Goal: Task Accomplishment & Management: Use online tool/utility

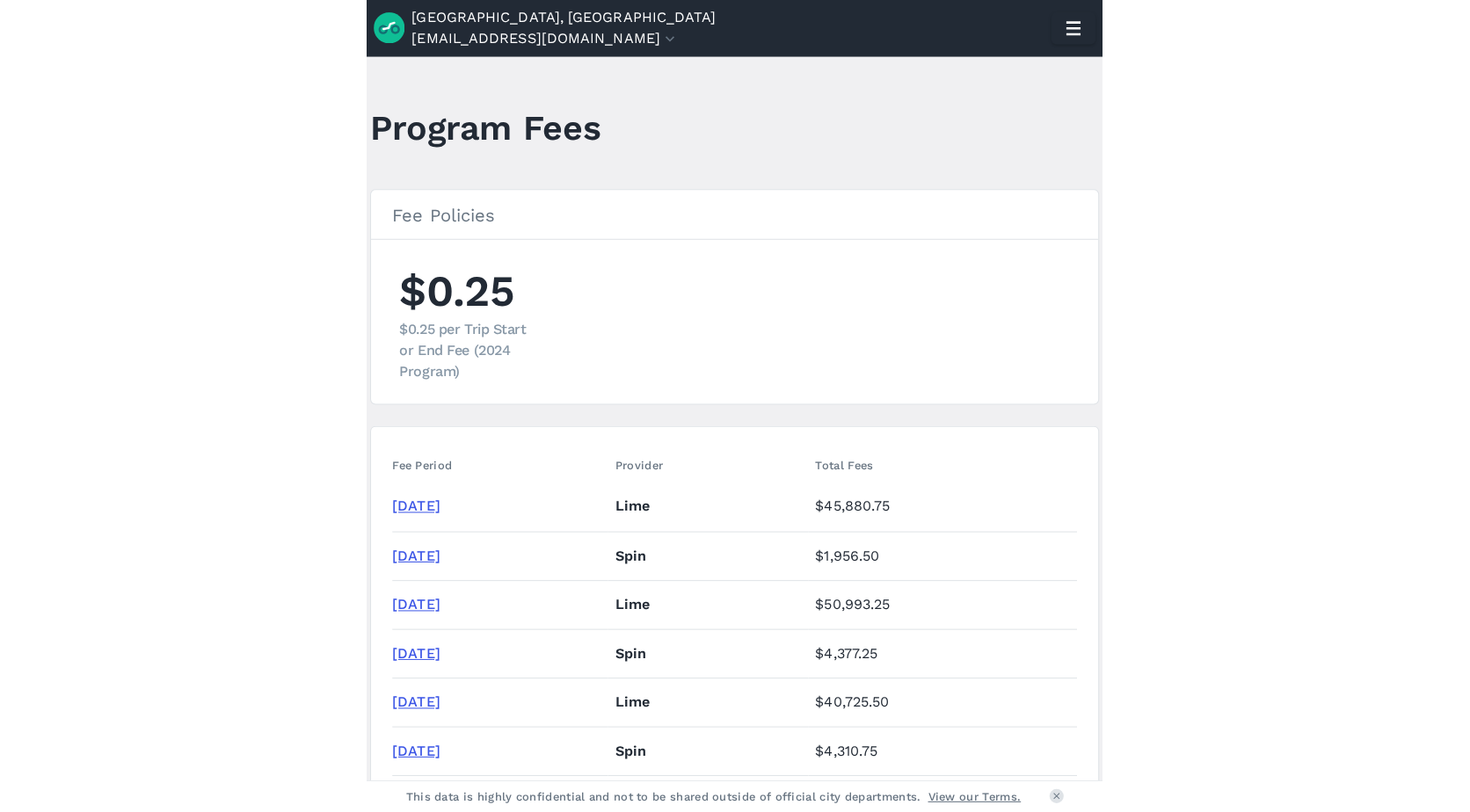
scroll to position [967, 0]
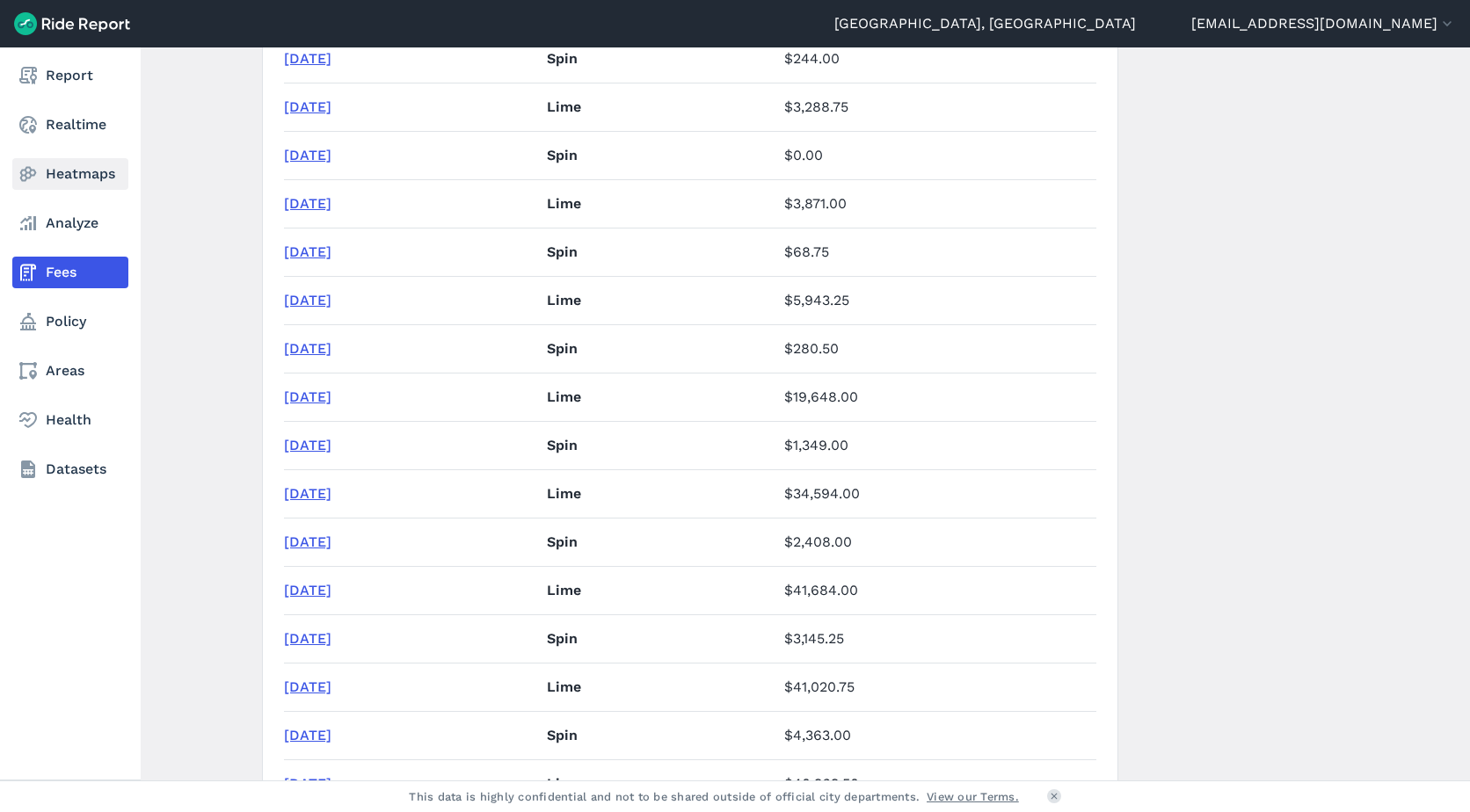
click at [35, 180] on icon at bounding box center [28, 174] width 21 height 21
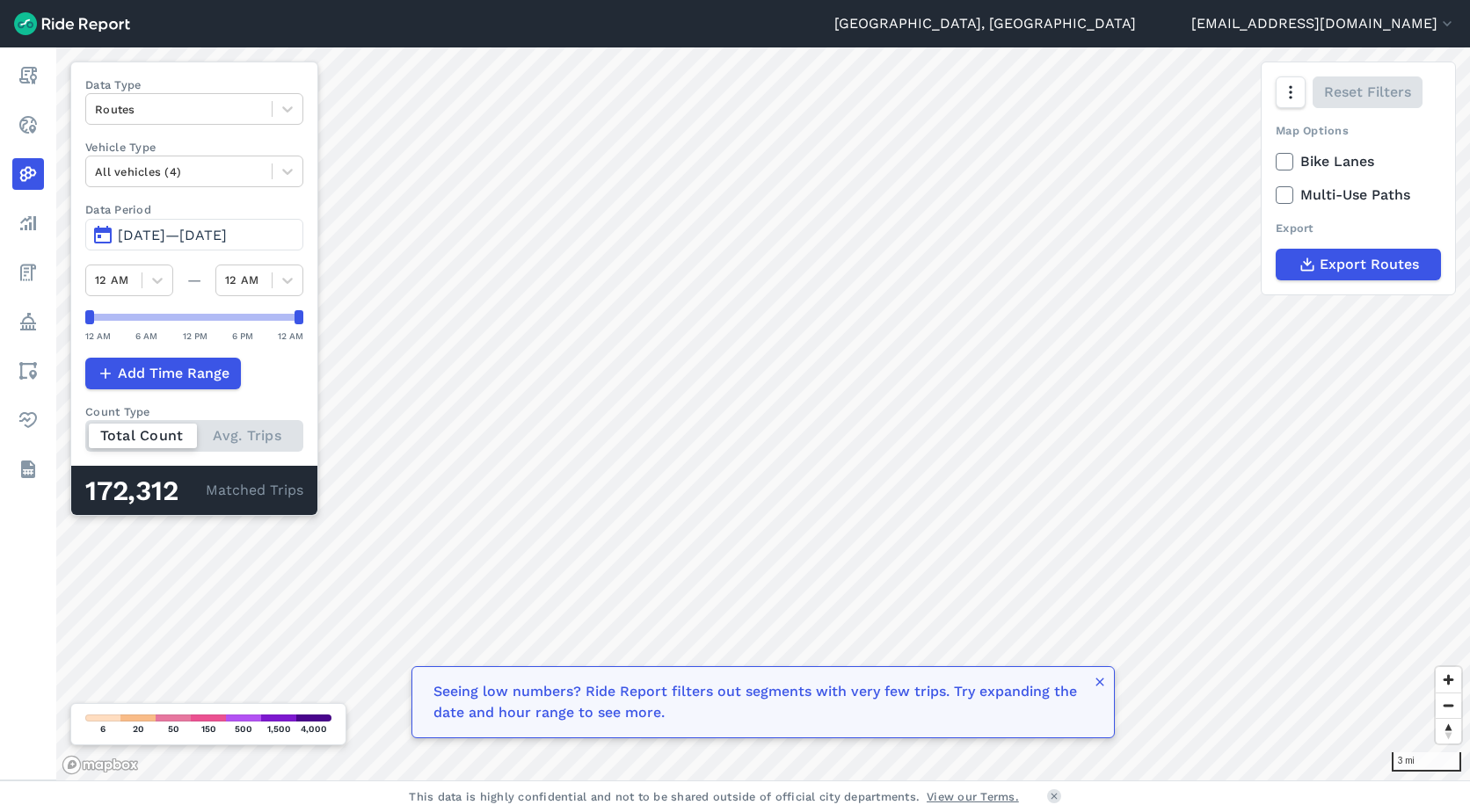
click at [227, 231] on span "[DATE]—[DATE]" at bounding box center [172, 235] width 109 height 17
click at [227, 234] on span "[DATE]—[DATE]" at bounding box center [172, 235] width 109 height 17
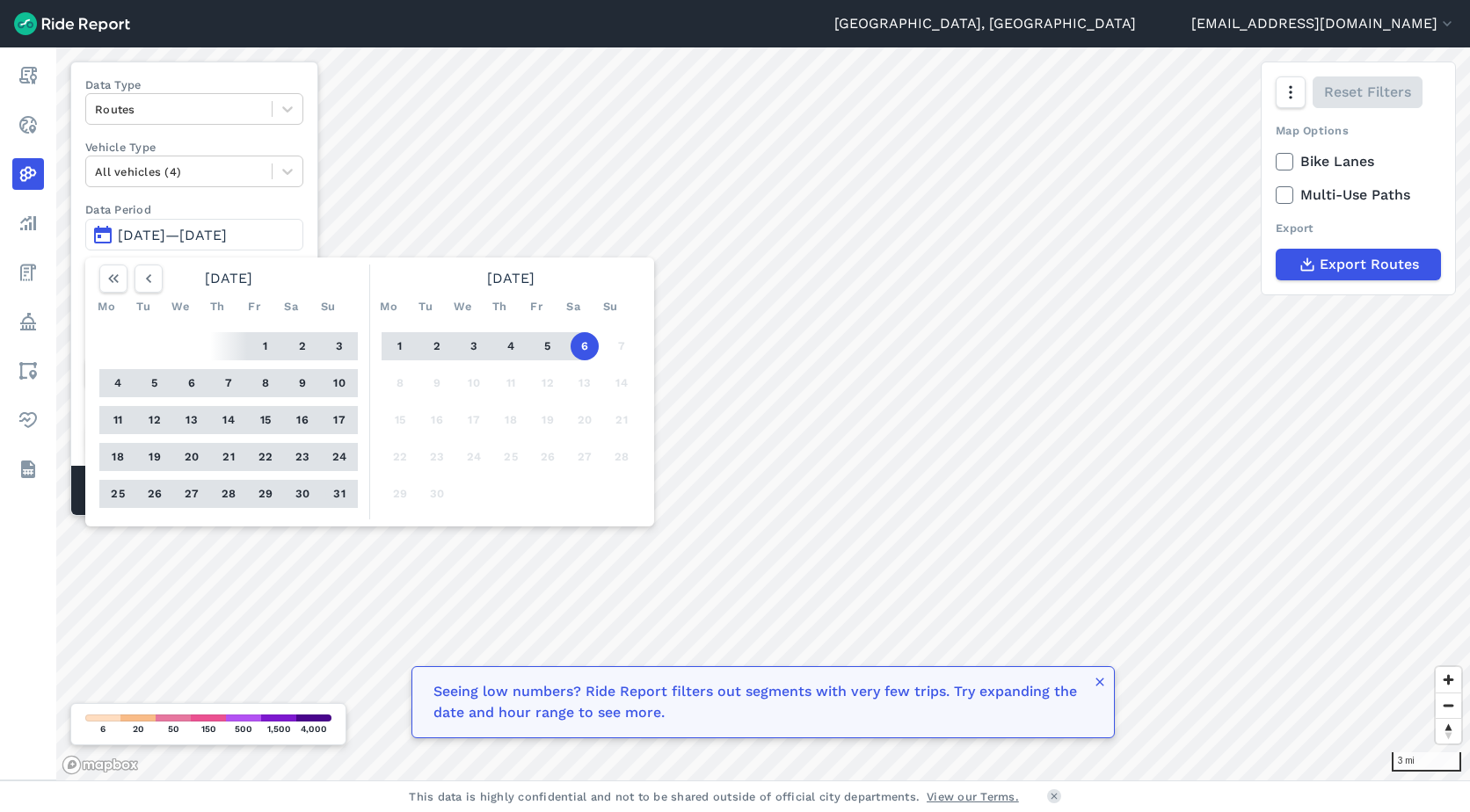
click at [344, 494] on button "31" at bounding box center [340, 494] width 28 height 28
click at [265, 345] on button "1" at bounding box center [266, 346] width 28 height 28
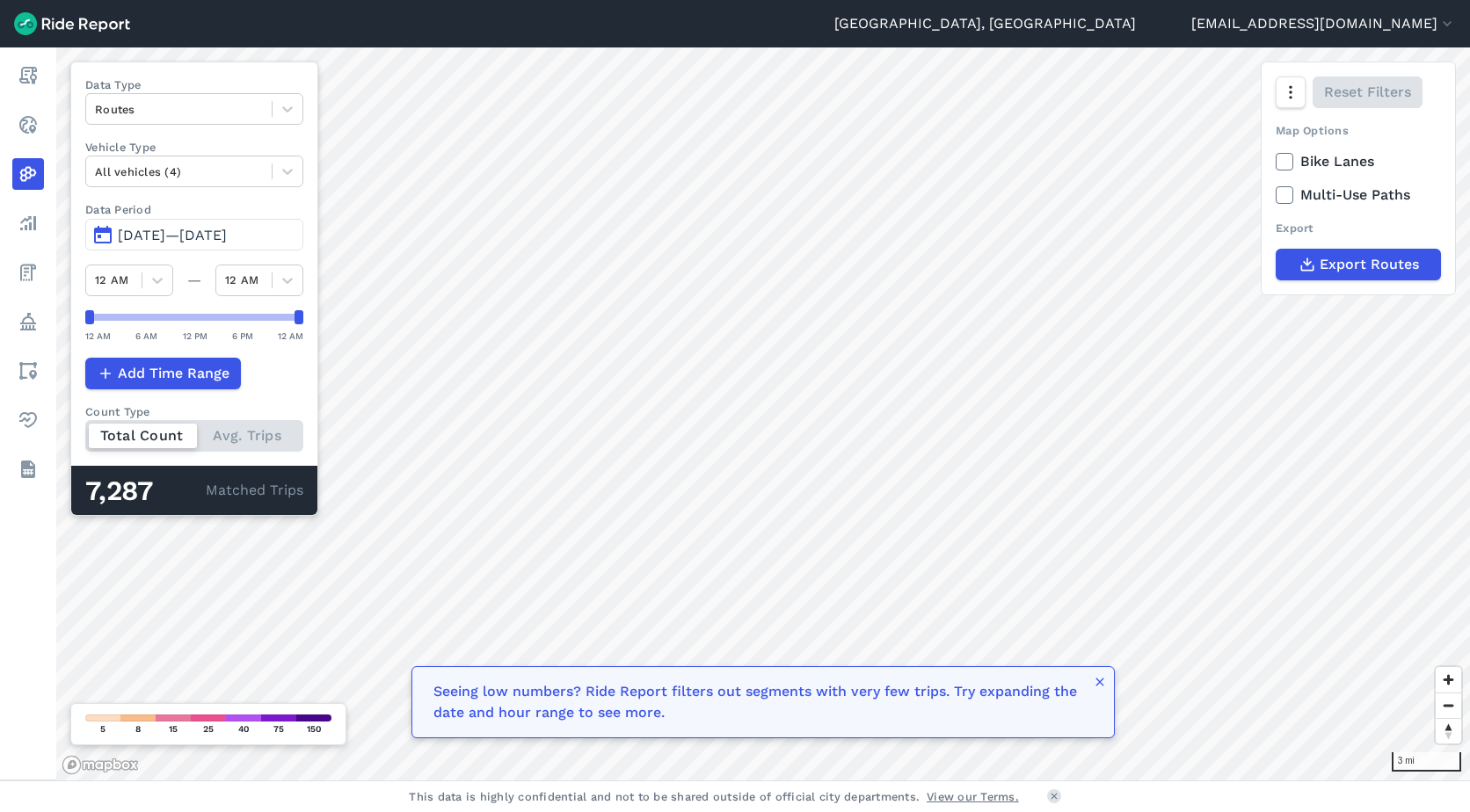
click at [195, 236] on span "[DATE]—[DATE]" at bounding box center [172, 235] width 109 height 17
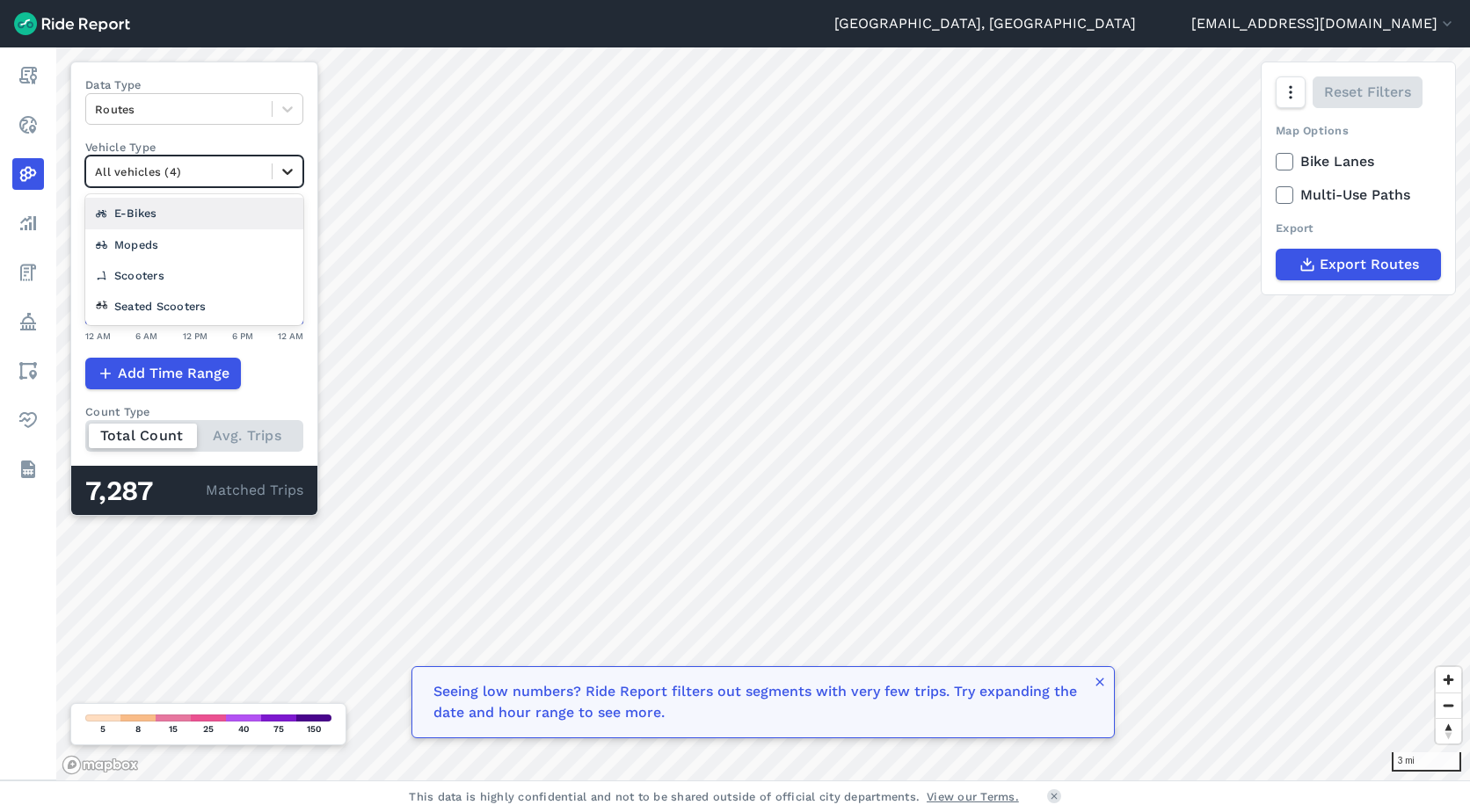
click at [293, 170] on icon at bounding box center [288, 171] width 18 height 18
click at [295, 173] on icon at bounding box center [288, 171] width 18 height 18
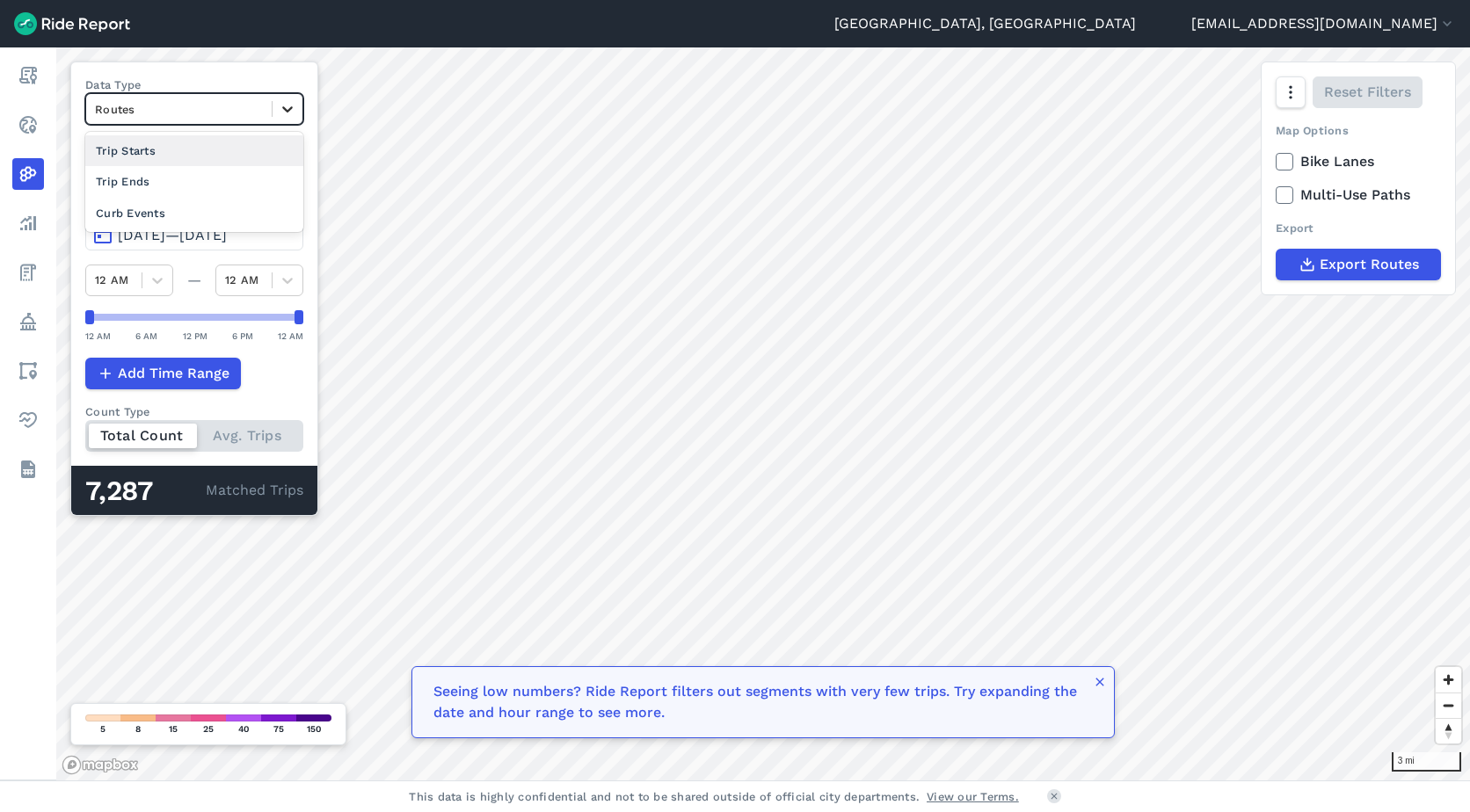
click at [274, 105] on div at bounding box center [287, 108] width 29 height 29
click at [230, 145] on div "Trip Starts" at bounding box center [195, 151] width 218 height 30
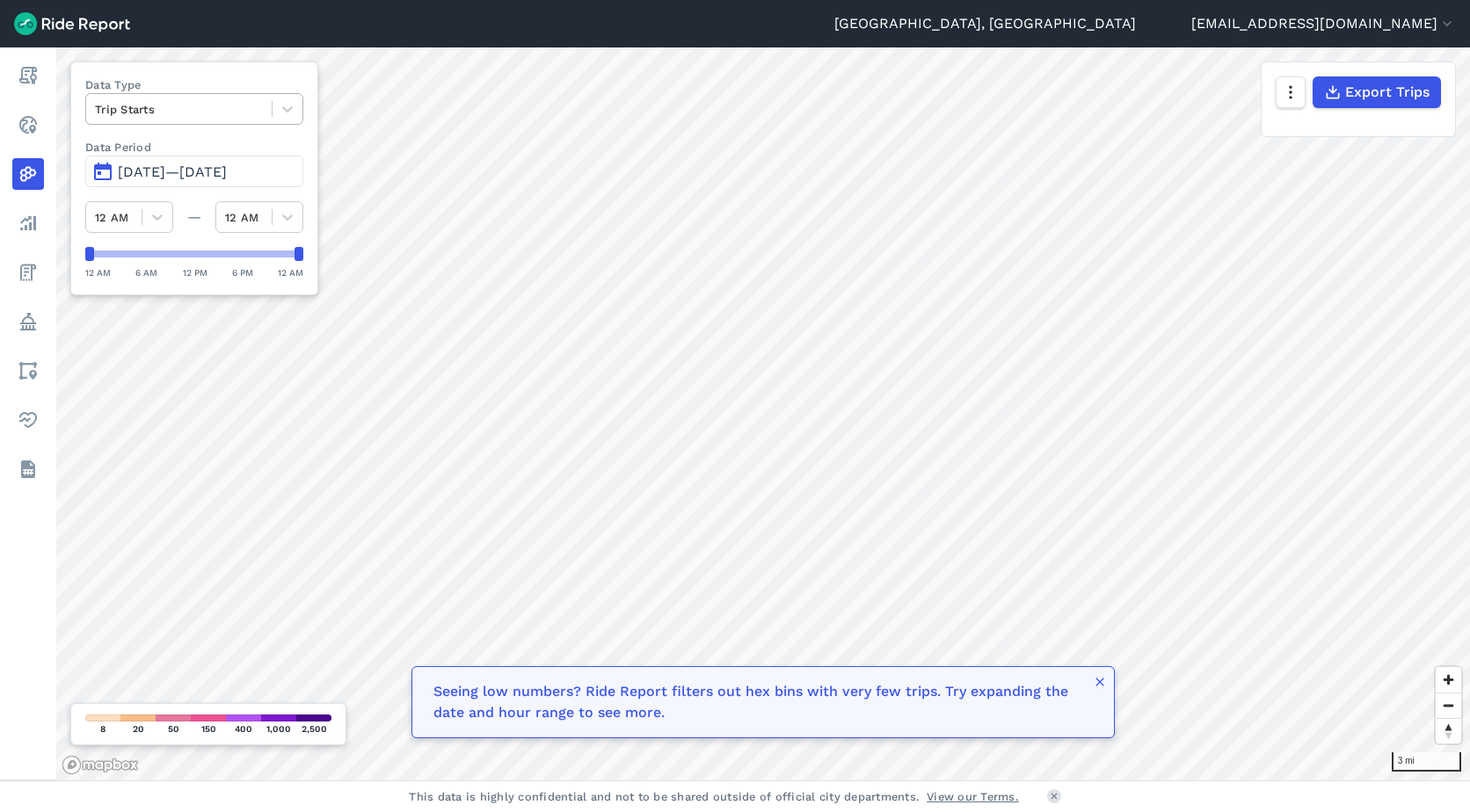
click at [233, 106] on div at bounding box center [178, 109] width 168 height 20
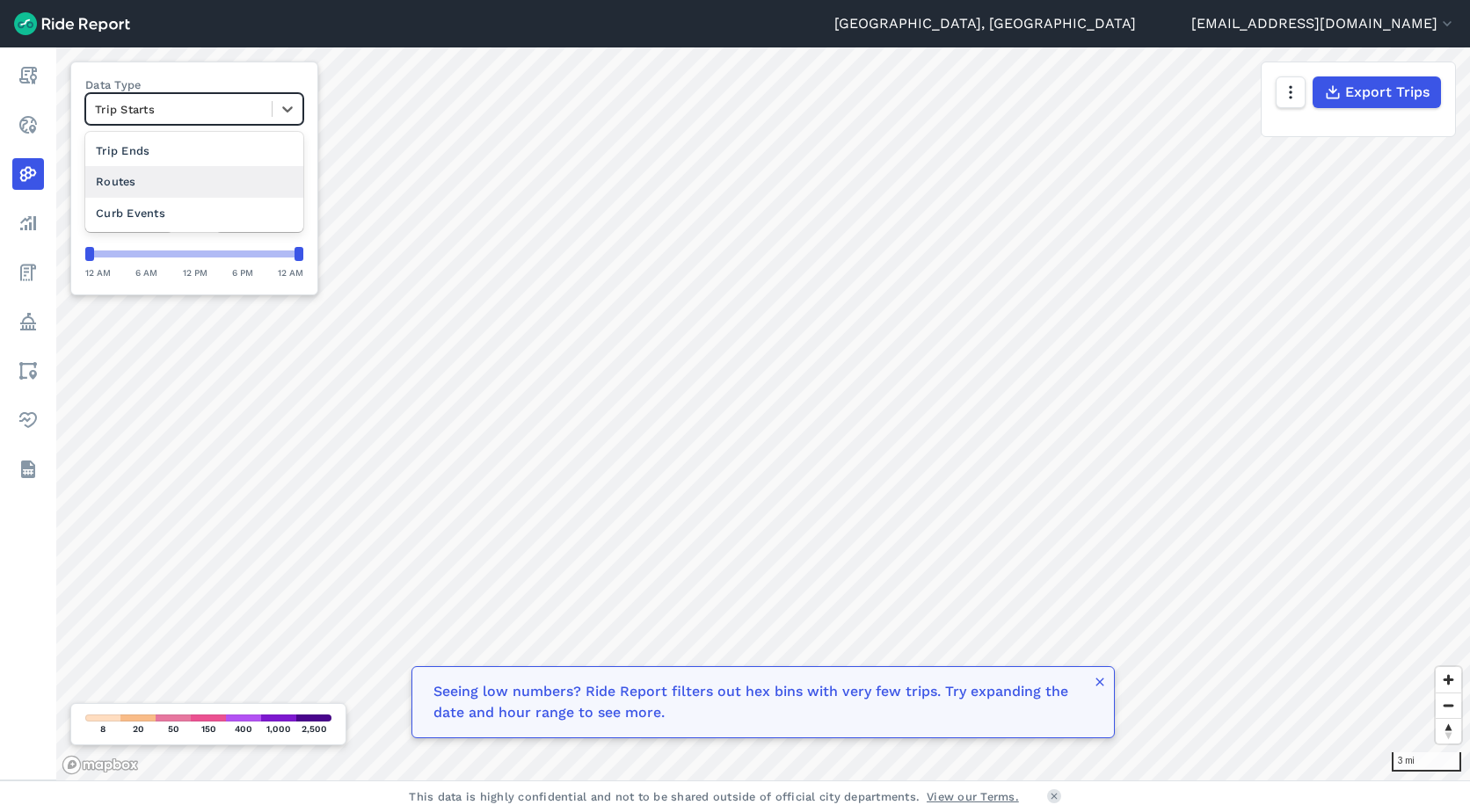
click at [174, 178] on div "Routes" at bounding box center [195, 181] width 218 height 30
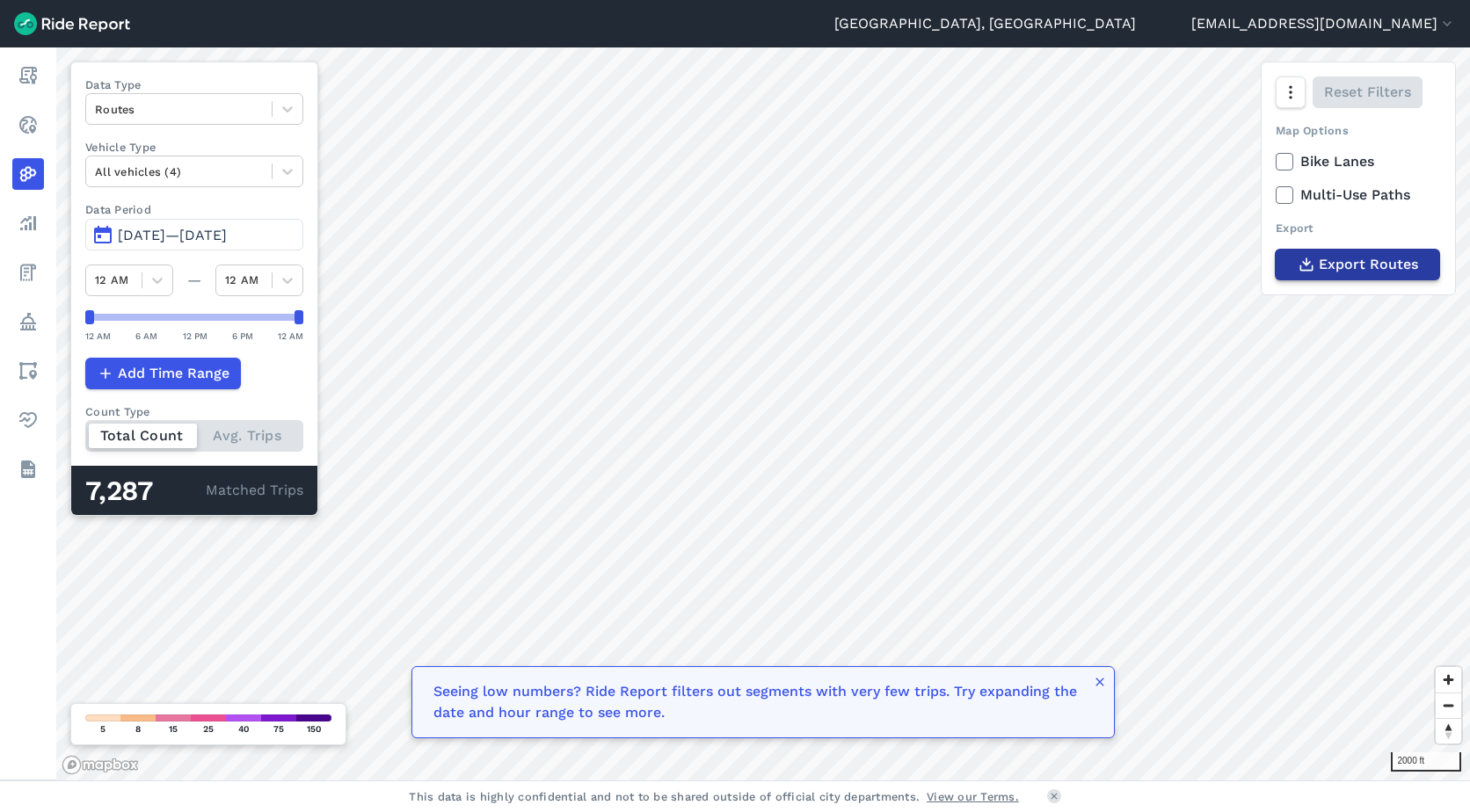
click at [729, 268] on icon "button" at bounding box center [1306, 265] width 18 height 18
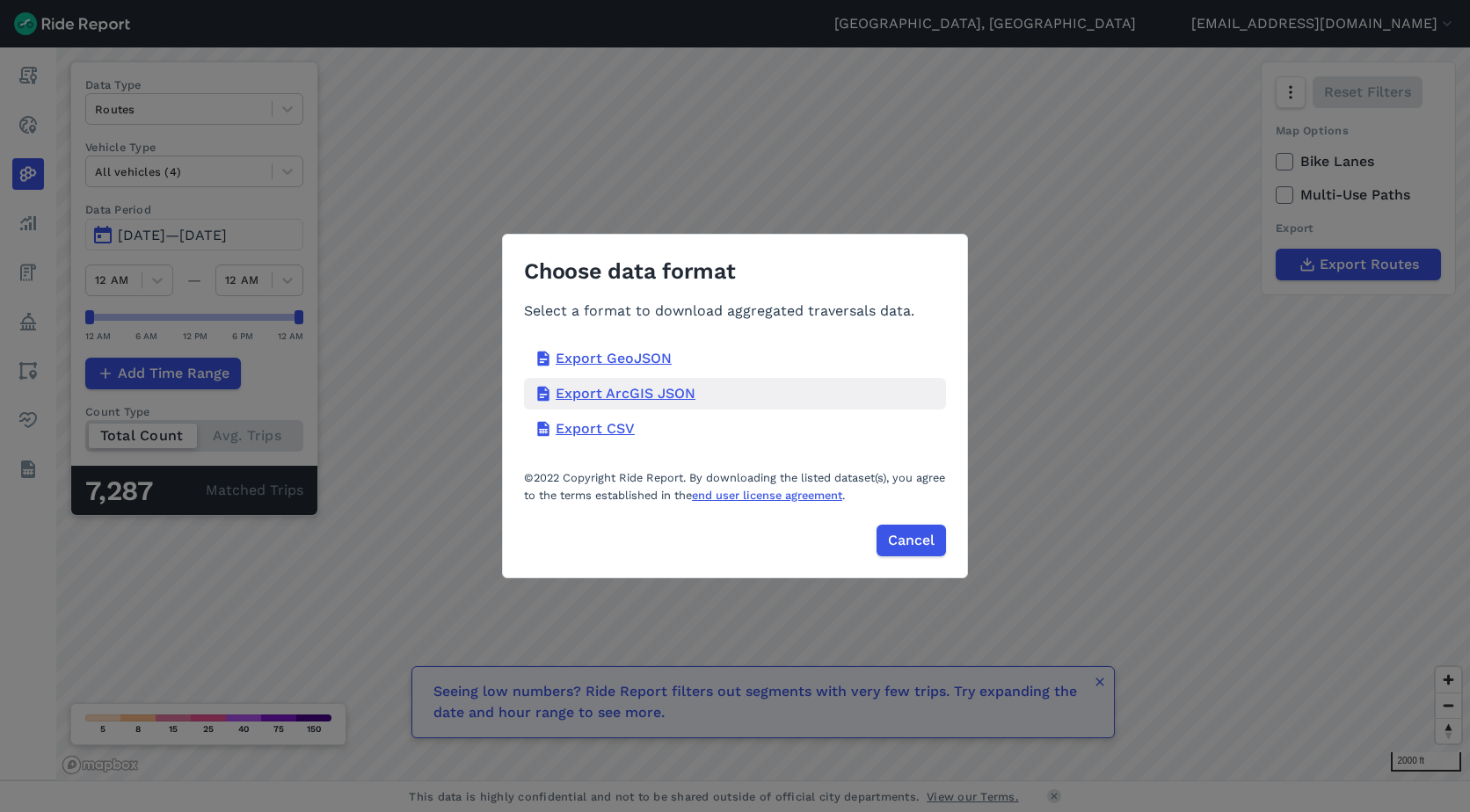
click at [594, 393] on div "Export ArcGIS JSON" at bounding box center [735, 393] width 422 height 31
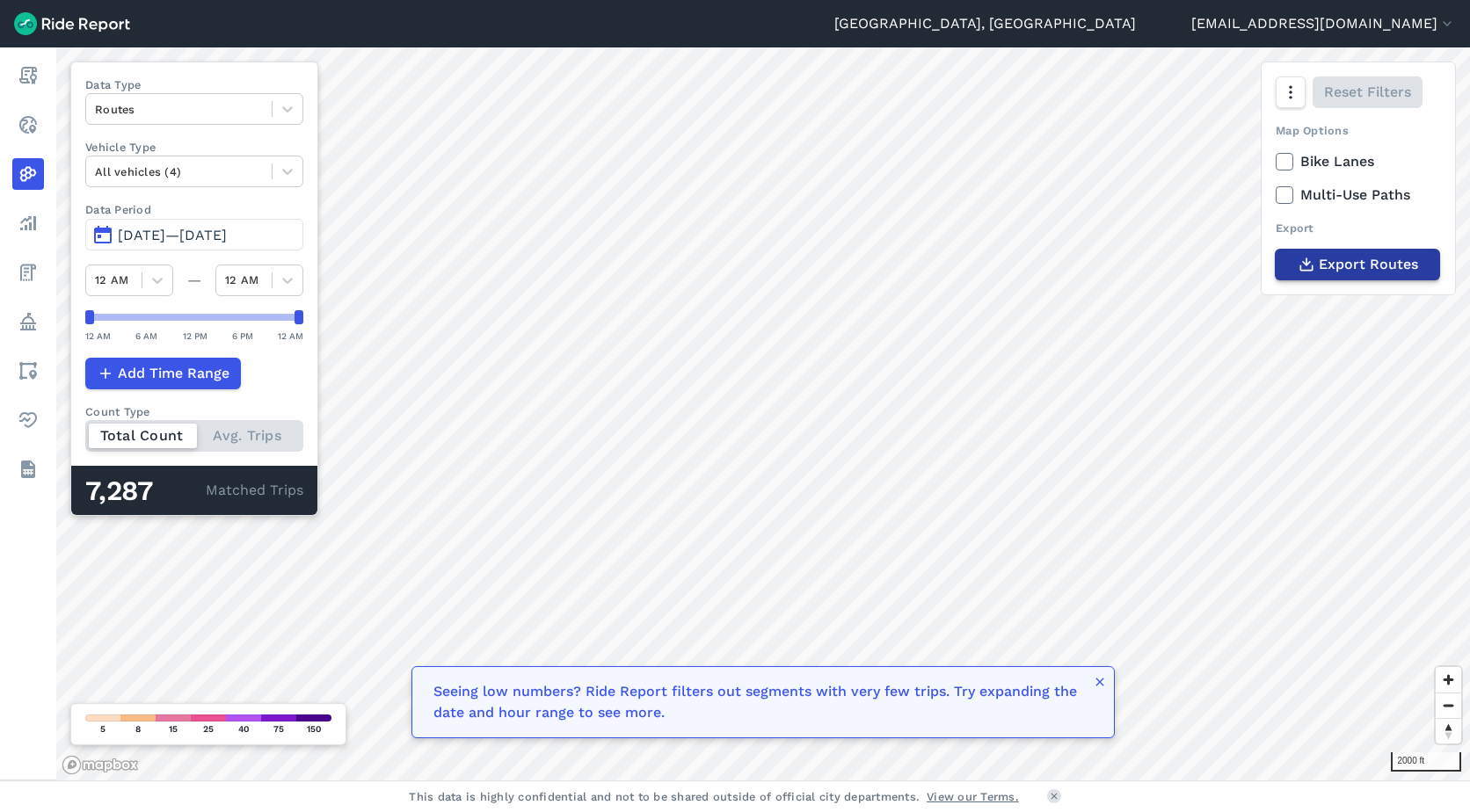
click at [729, 257] on span "Export Routes" at bounding box center [1368, 265] width 100 height 21
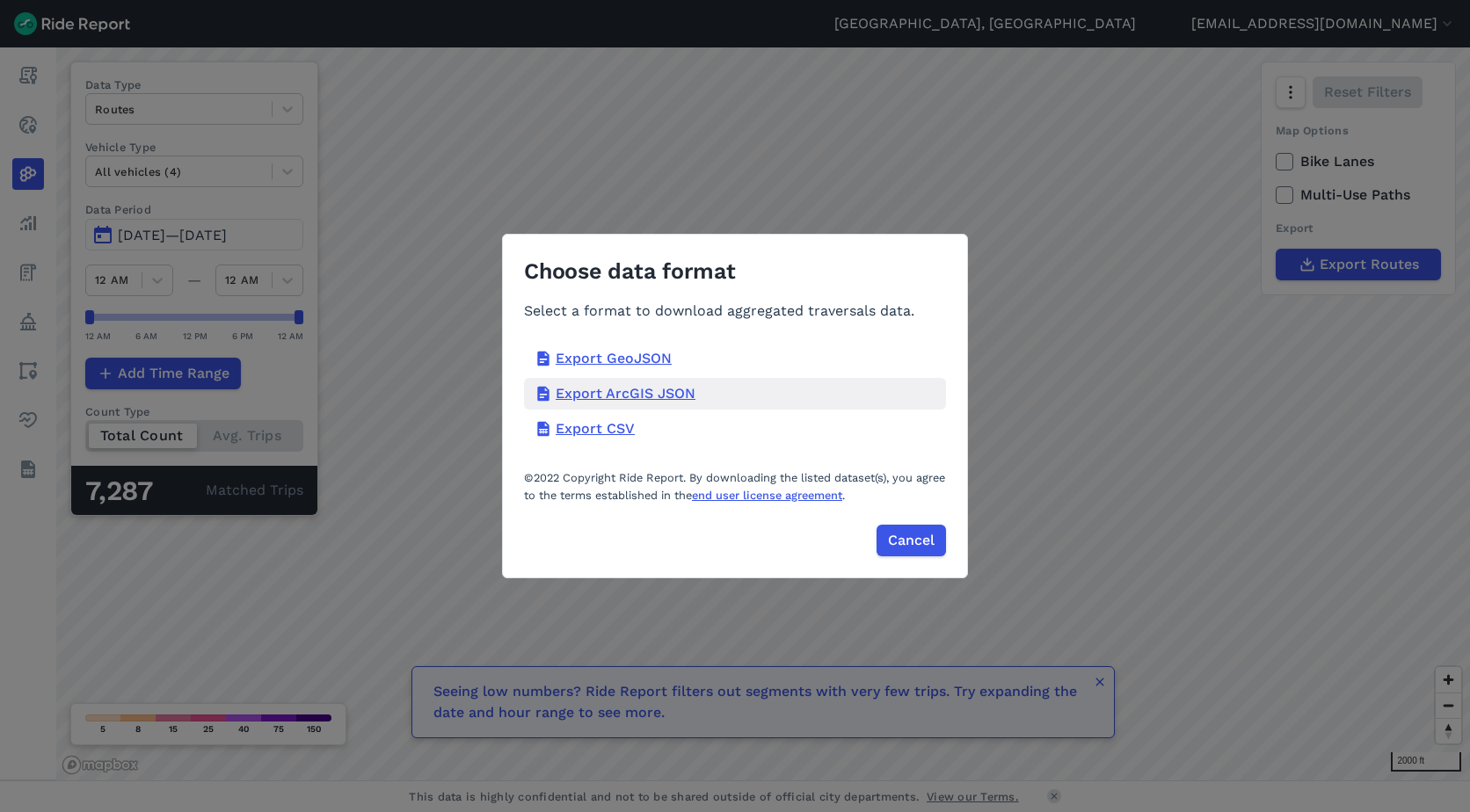
click at [618, 392] on div "Export ArcGIS JSON" at bounding box center [735, 393] width 422 height 31
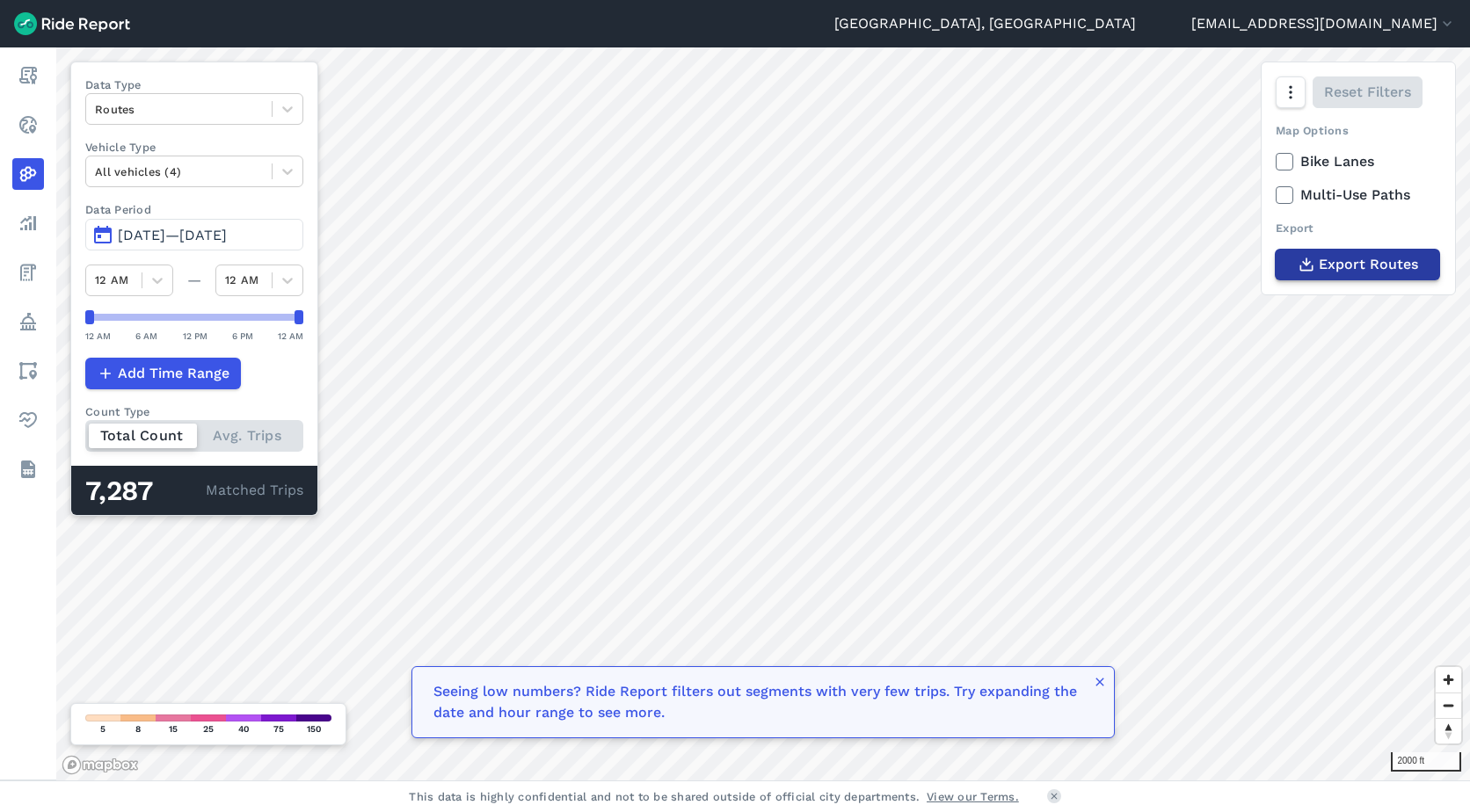
click at [729, 250] on button "Export Routes" at bounding box center [1357, 264] width 165 height 31
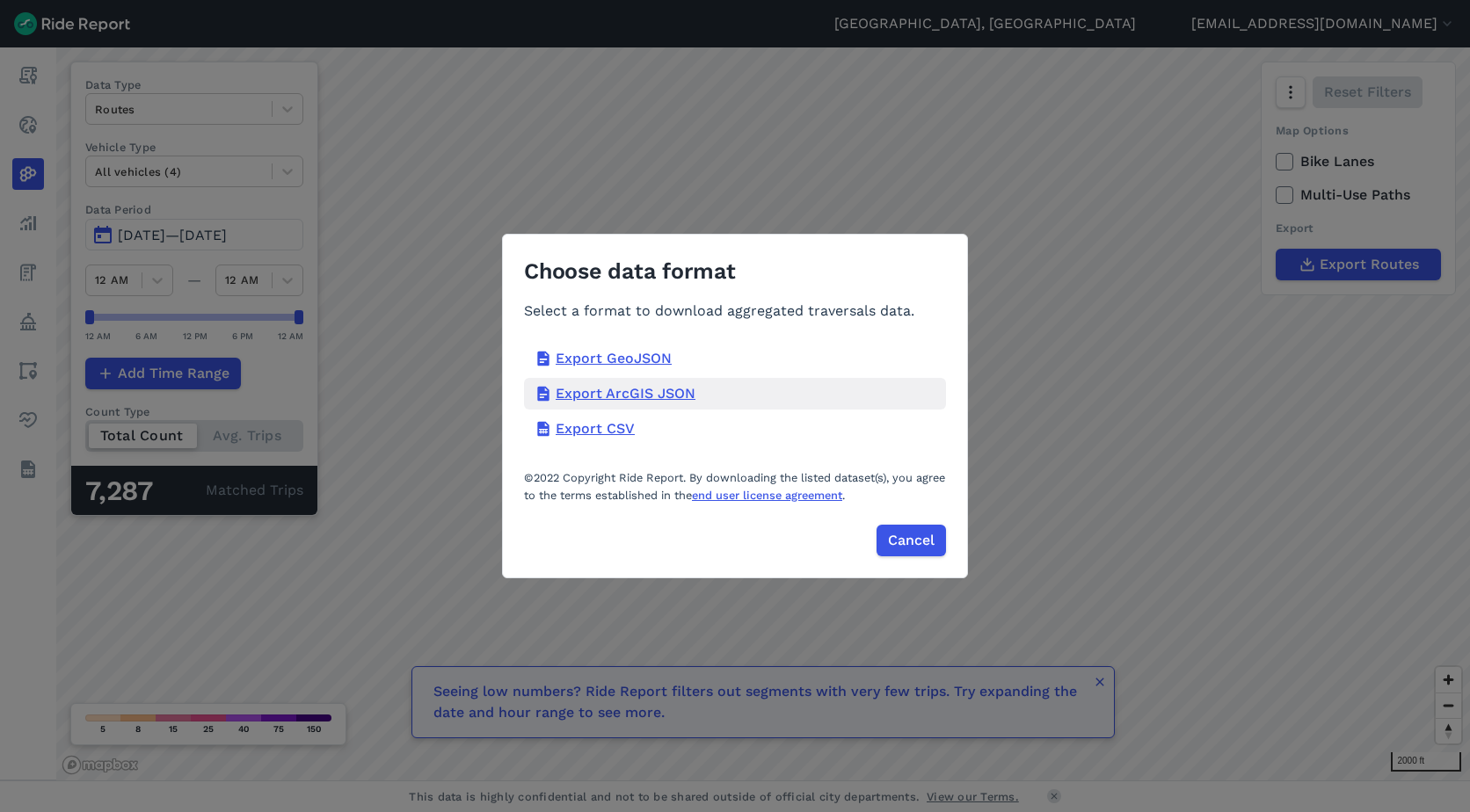
click at [549, 391] on icon at bounding box center [543, 394] width 18 height 18
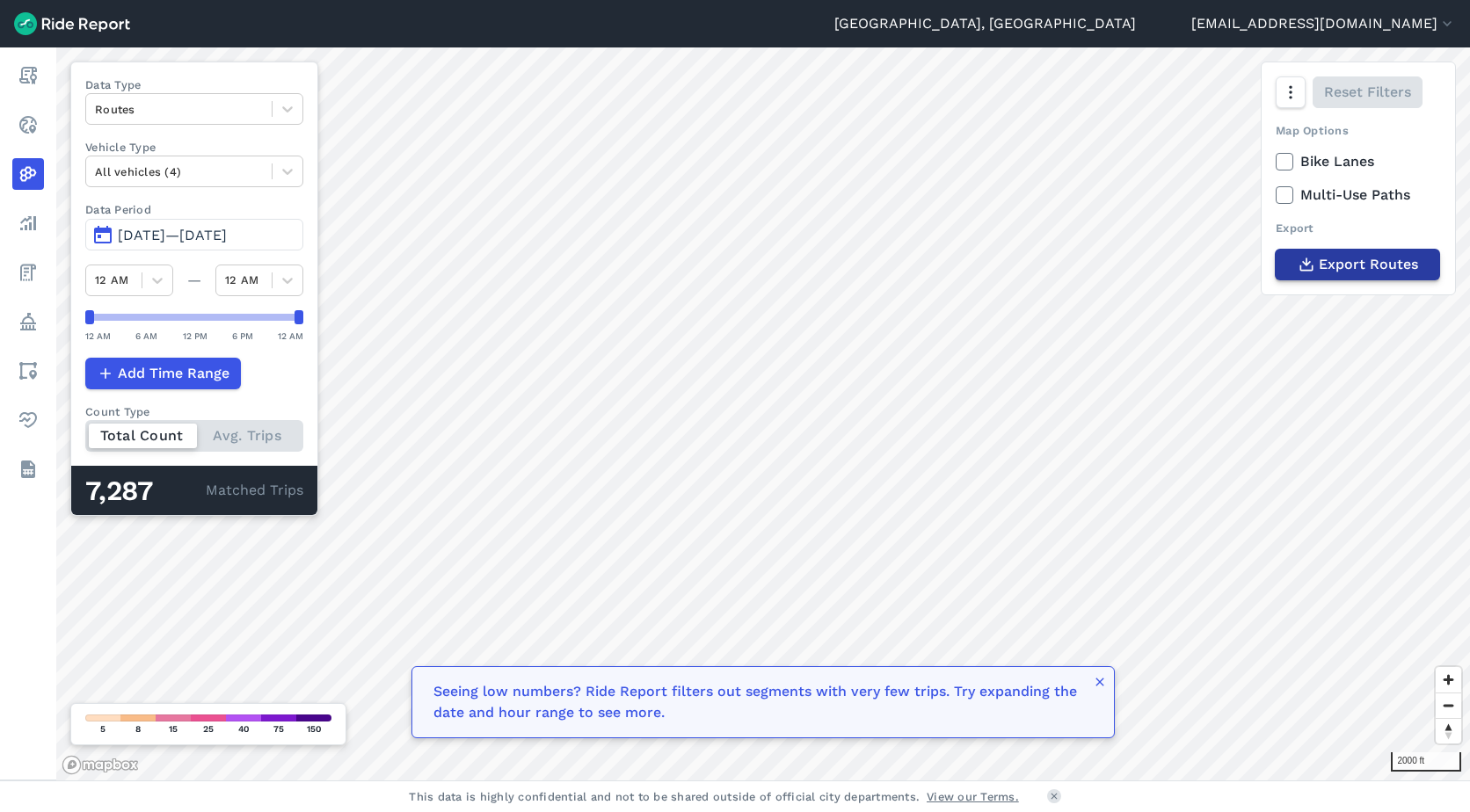
click at [729, 267] on button "Export Routes" at bounding box center [1357, 264] width 165 height 31
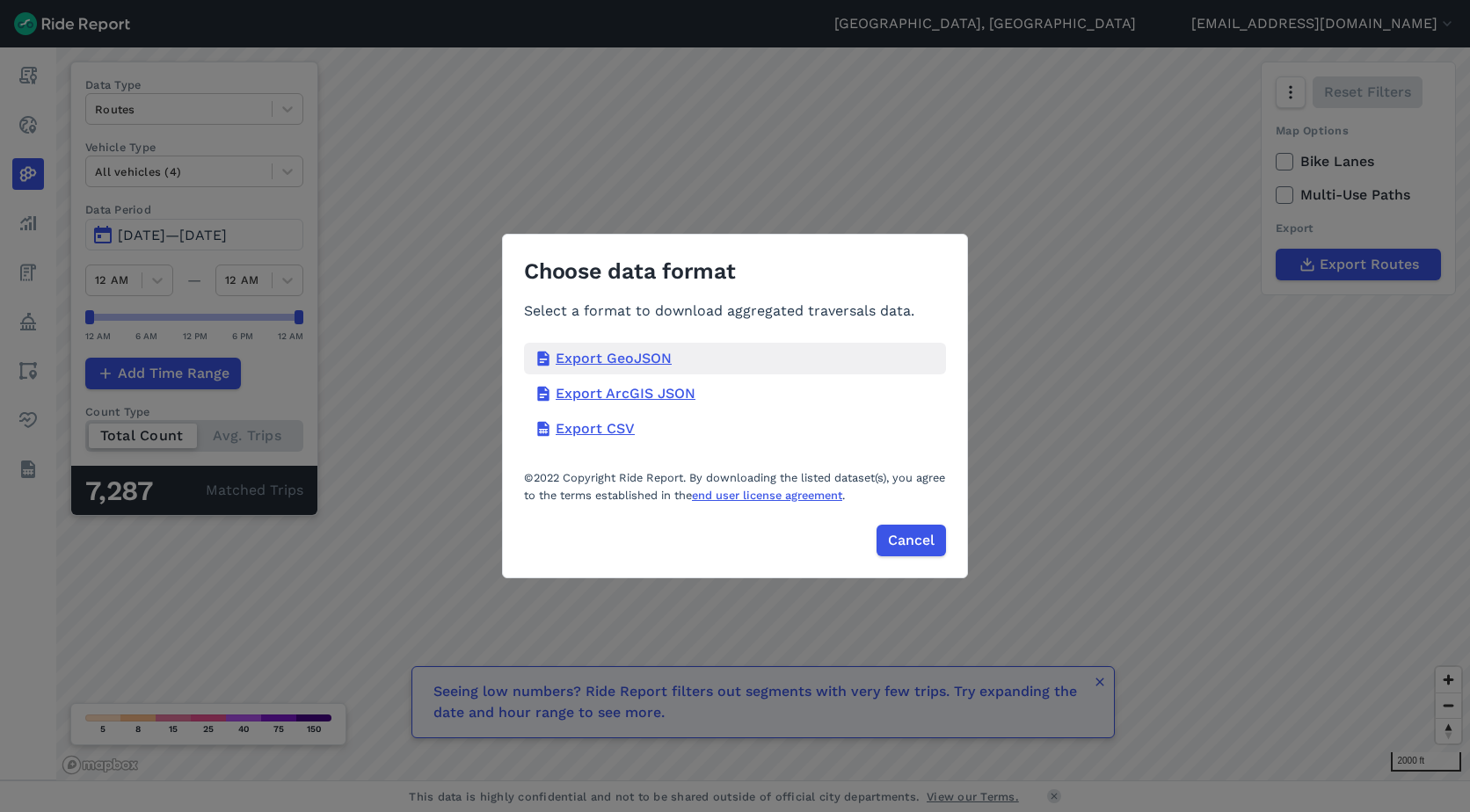
click at [593, 359] on div "Export GeoJSON" at bounding box center [735, 358] width 422 height 31
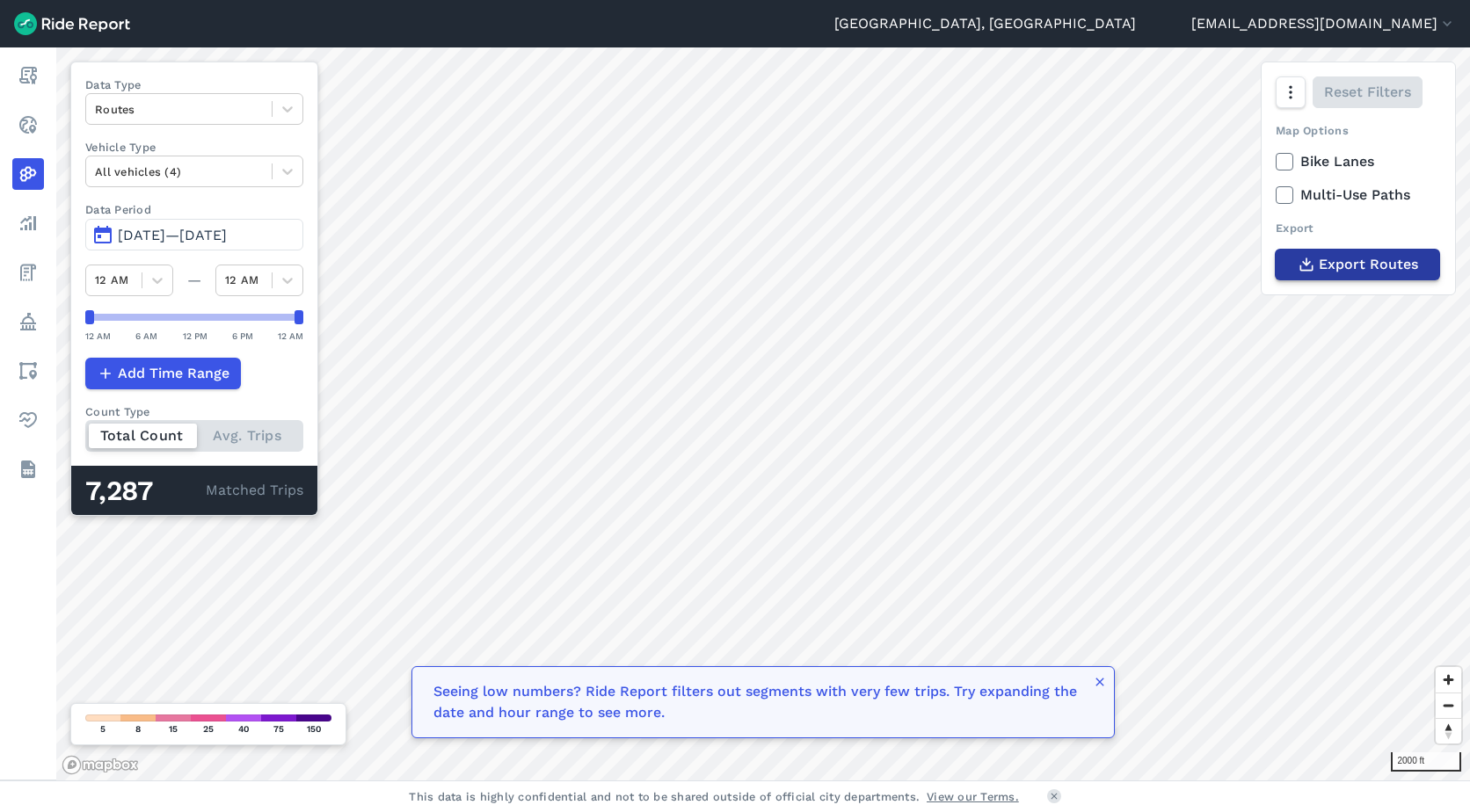
click at [729, 271] on span "Export Routes" at bounding box center [1368, 265] width 100 height 21
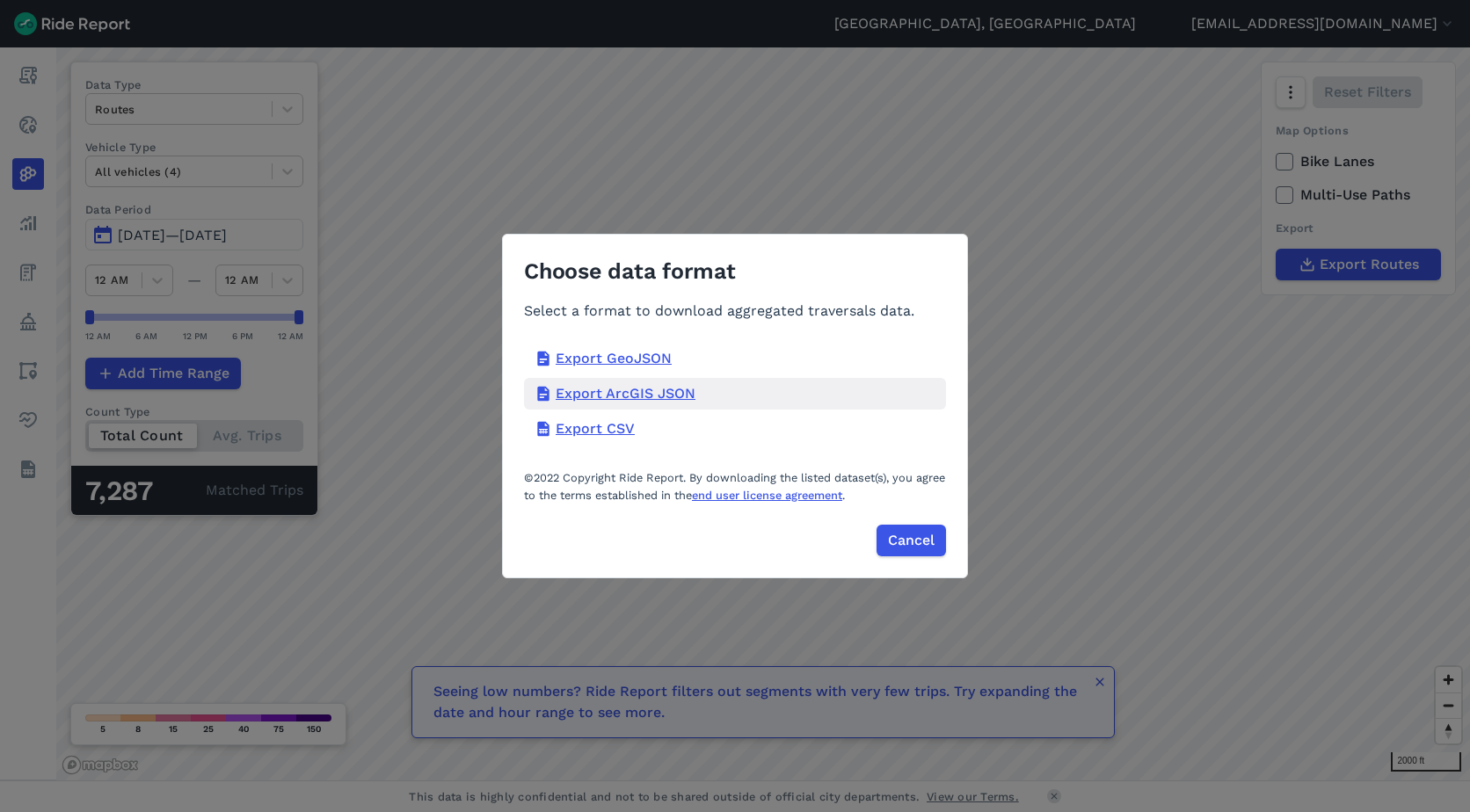
click at [675, 389] on div "Export ArcGIS JSON" at bounding box center [735, 393] width 422 height 31
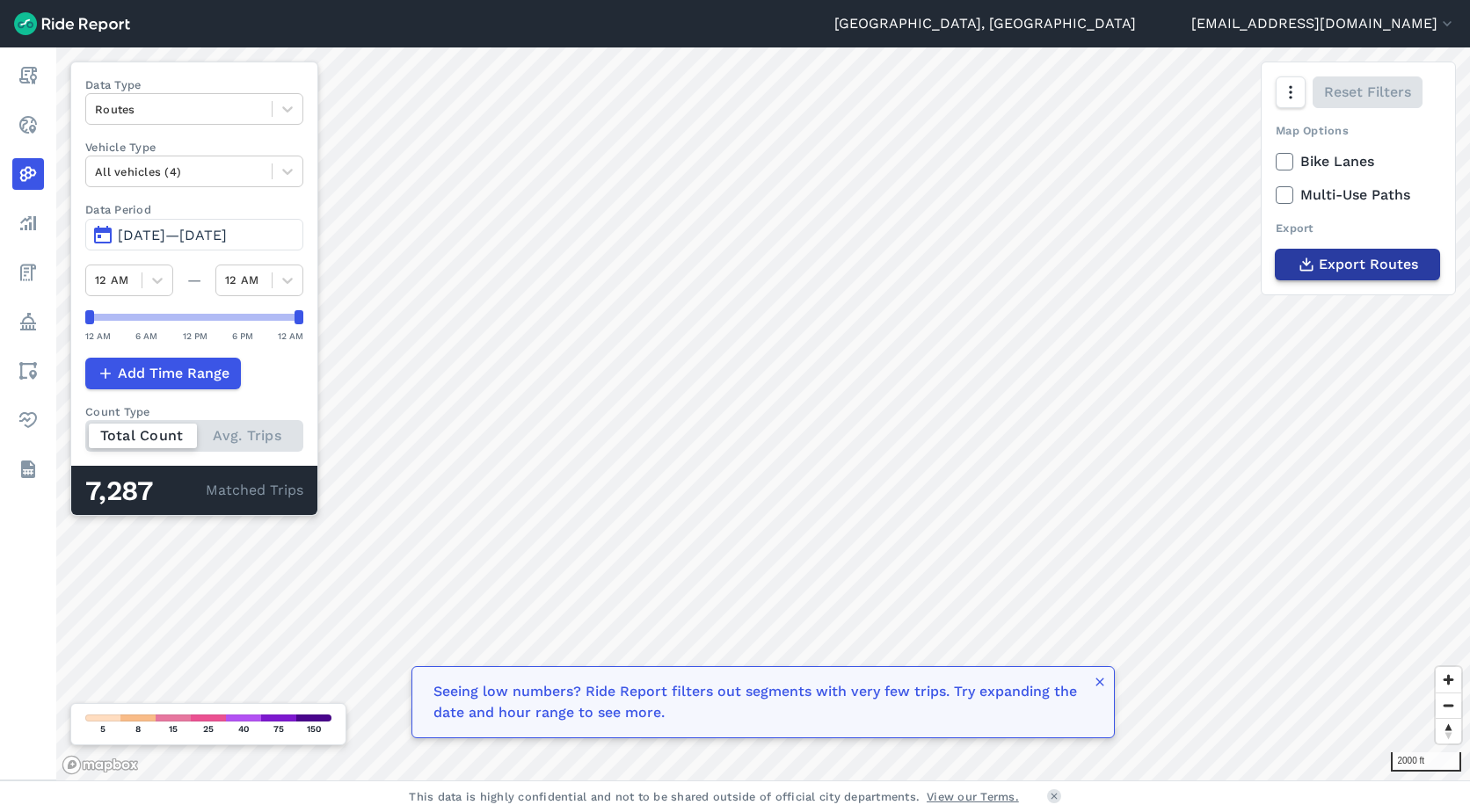
click at [729, 267] on icon "button" at bounding box center [1306, 265] width 18 height 18
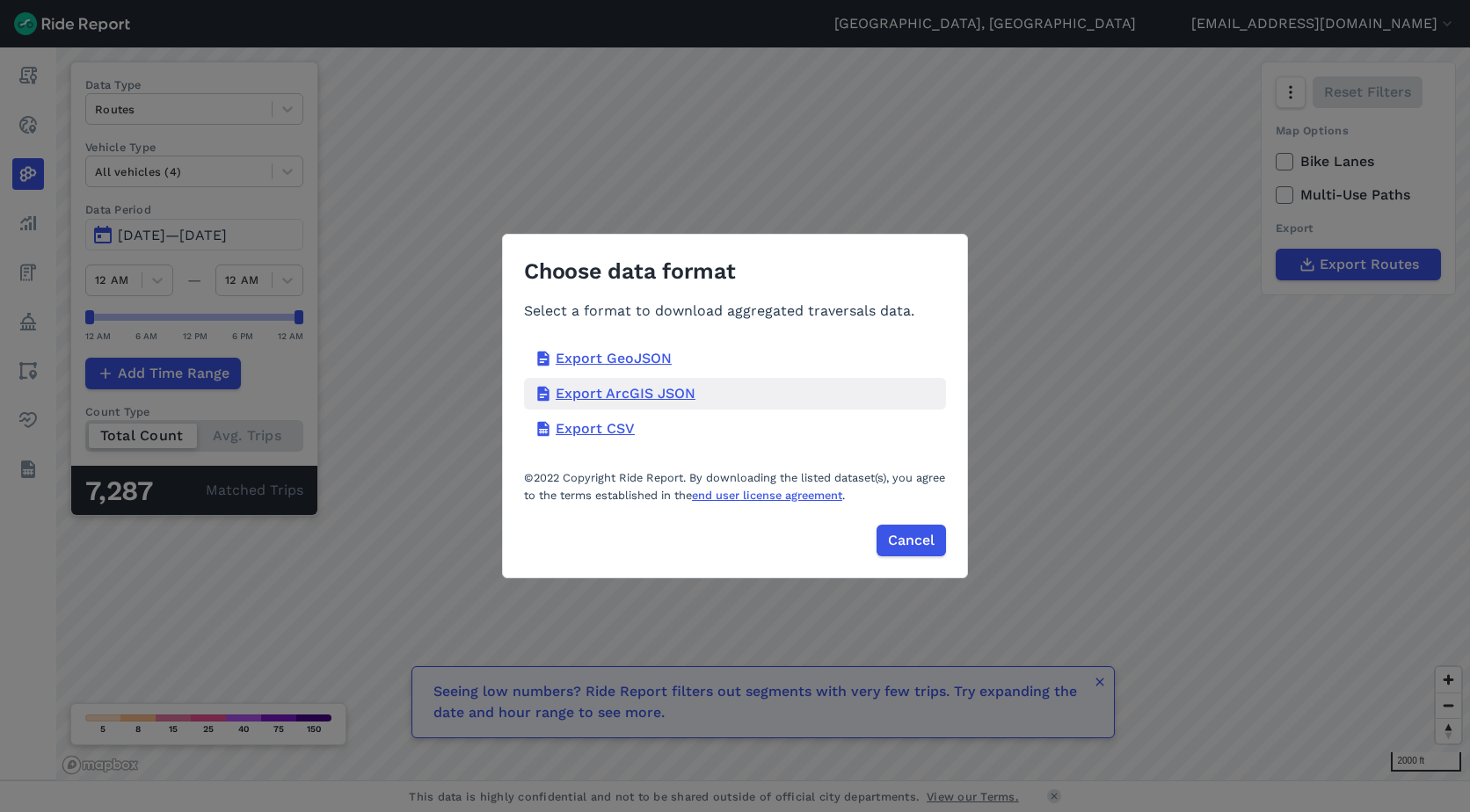
click at [671, 397] on div "Export ArcGIS JSON" at bounding box center [735, 393] width 422 height 31
